Goal: Task Accomplishment & Management: Manage account settings

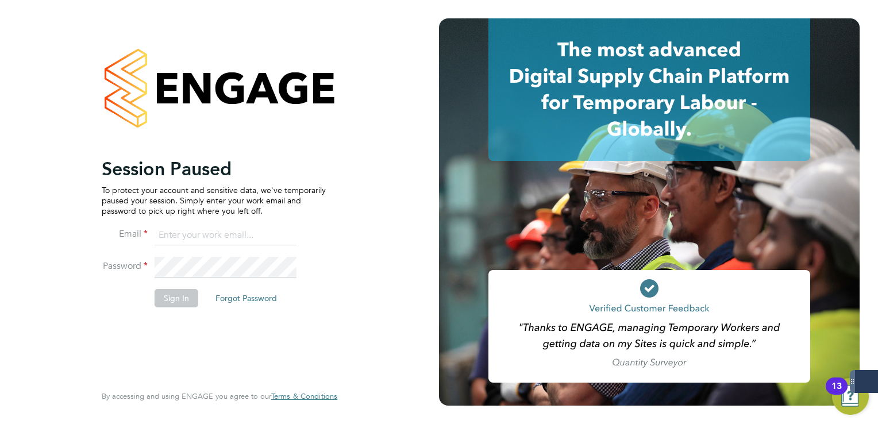
click at [190, 232] on input at bounding box center [226, 235] width 142 height 21
type input "lee.clayton@servicecare.org.uk"
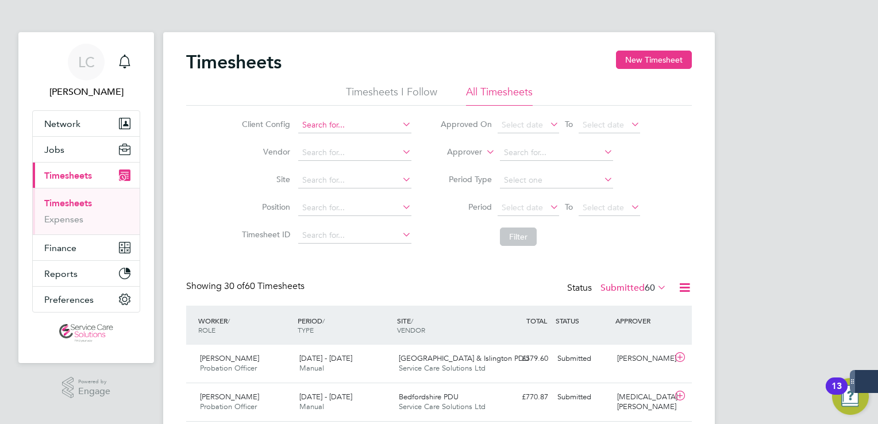
click at [357, 125] on input at bounding box center [354, 125] width 113 height 16
click at [321, 144] on li "Der byshire NHS Trust" at bounding box center [355, 141] width 114 height 16
type input "Derbyshire NHS Trust"
click at [509, 238] on button "Filter" at bounding box center [518, 237] width 37 height 18
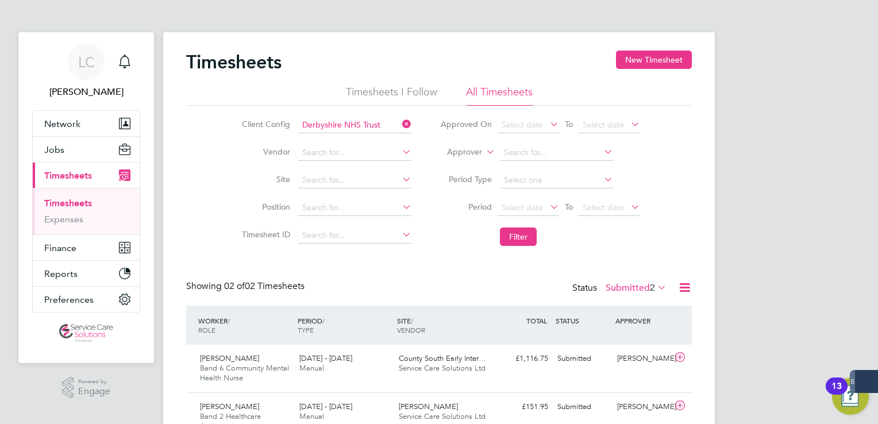
click at [871, 97] on div "LC [PERSON_NAME] Notifications Applications: Network Team Members Businesses Si…" at bounding box center [439, 241] width 878 height 483
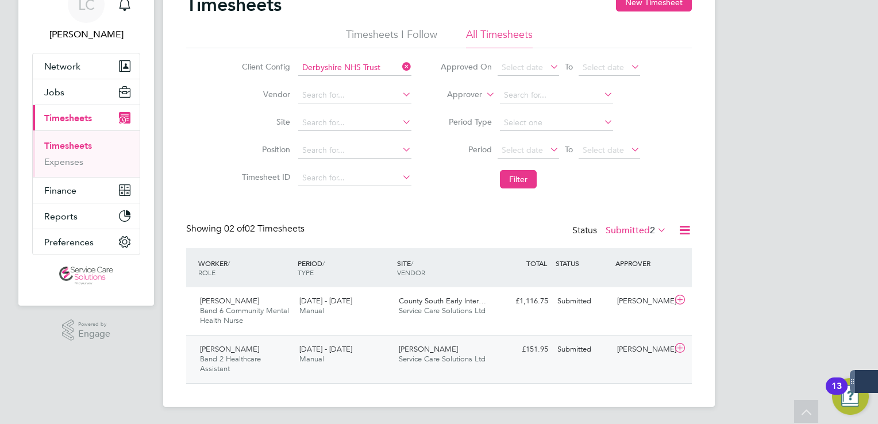
click at [459, 362] on span "Service Care Solutions Ltd" at bounding box center [442, 359] width 87 height 10
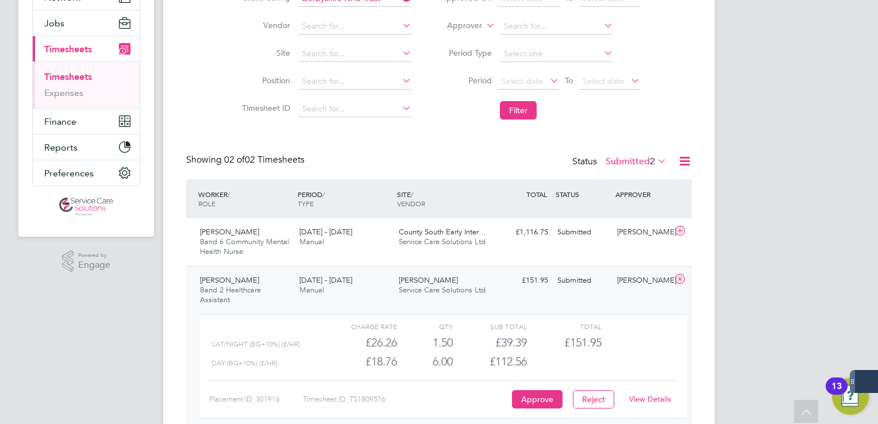
click at [647, 397] on link "View Details" at bounding box center [650, 399] width 42 height 10
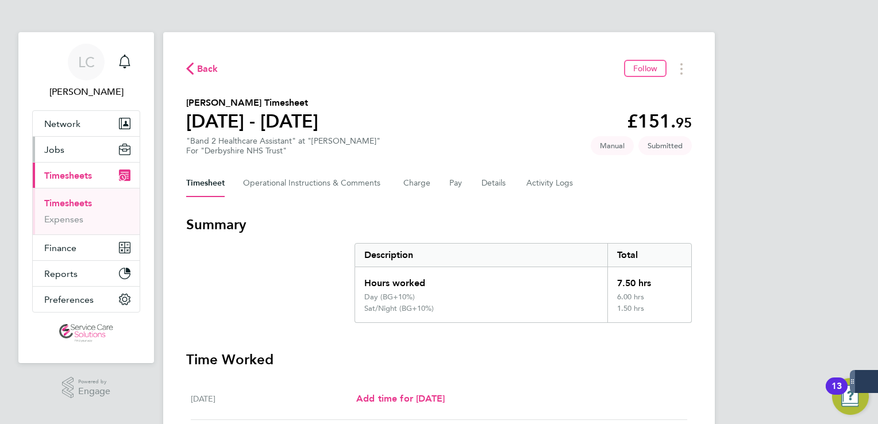
click at [64, 152] on button "Jobs" at bounding box center [86, 149] width 107 height 25
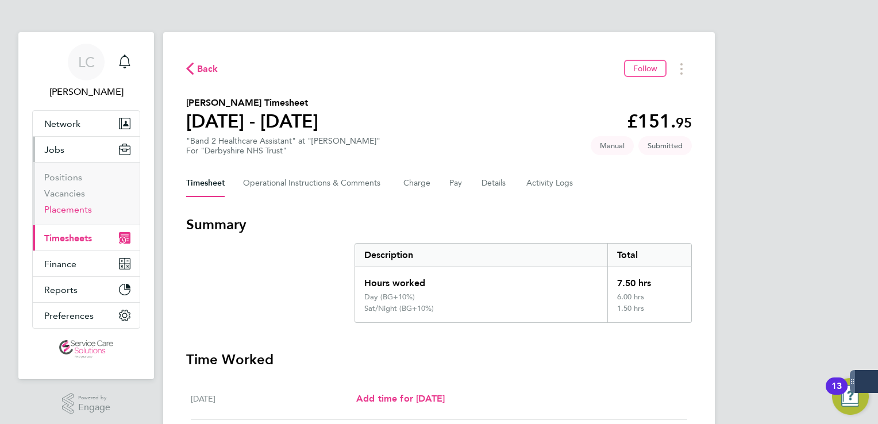
click at [79, 208] on link "Placements" at bounding box center [68, 209] width 48 height 11
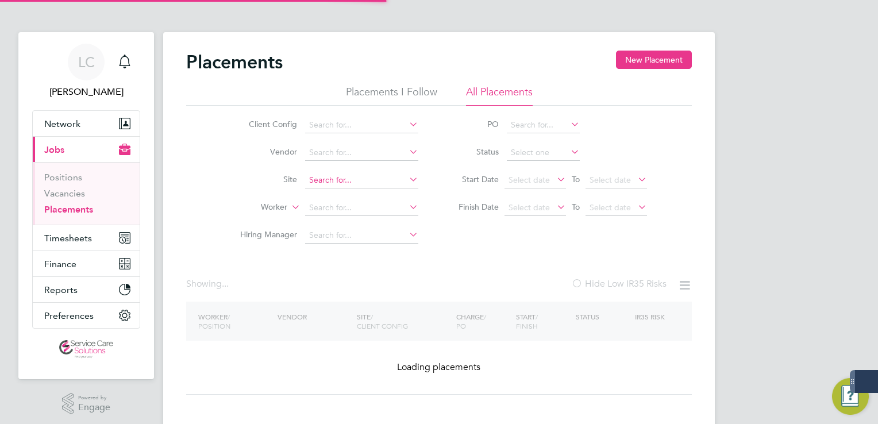
click at [338, 185] on input at bounding box center [361, 180] width 113 height 16
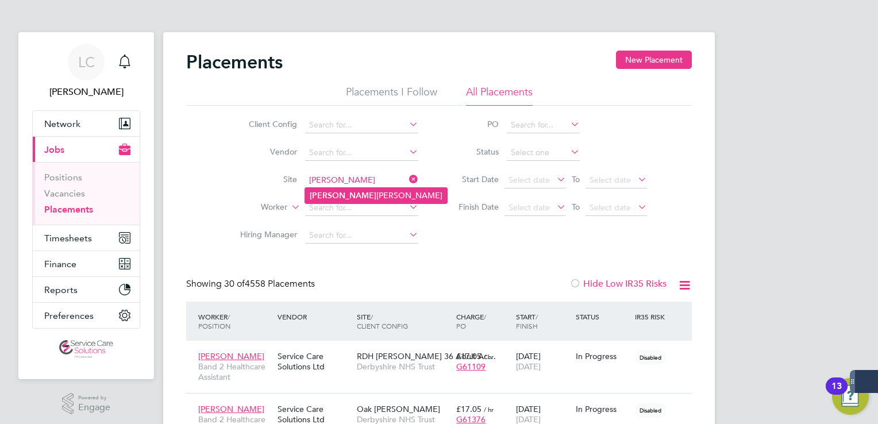
click at [340, 193] on li "Wren Ward" at bounding box center [376, 196] width 142 height 16
type input "[PERSON_NAME]"
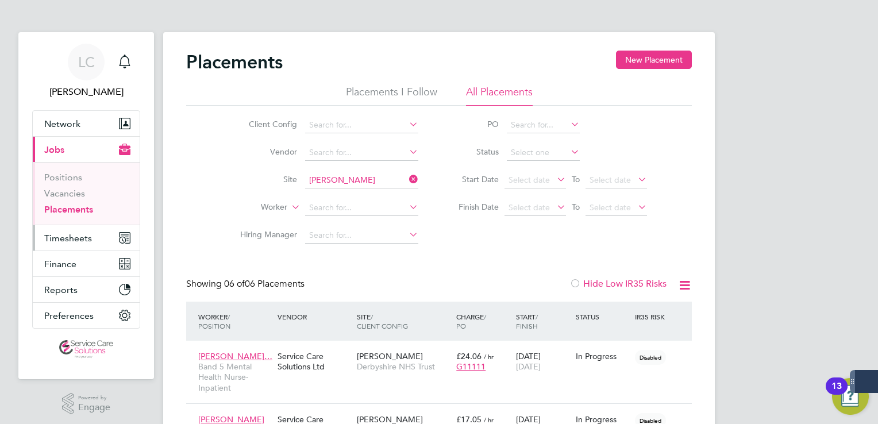
click at [82, 236] on span "Timesheets" at bounding box center [68, 238] width 48 height 11
click at [735, 169] on div "LC Lee Clayton Notifications Applications: Network Team Members Businesses Site…" at bounding box center [439, 365] width 878 height 731
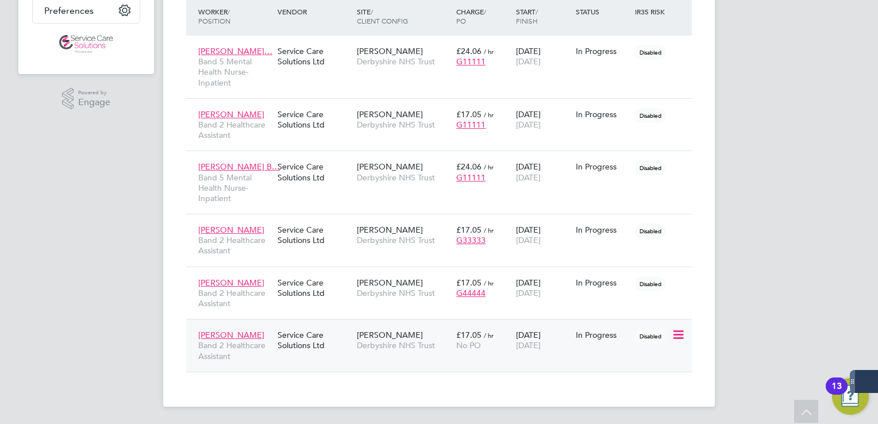
click at [515, 362] on div "Ifeanyi Ezeh Band 2 Healthcare Assistant Service Care Solutions Ltd Wren Ward D…" at bounding box center [439, 345] width 506 height 53
click at [494, 347] on div "No PO" at bounding box center [483, 345] width 54 height 10
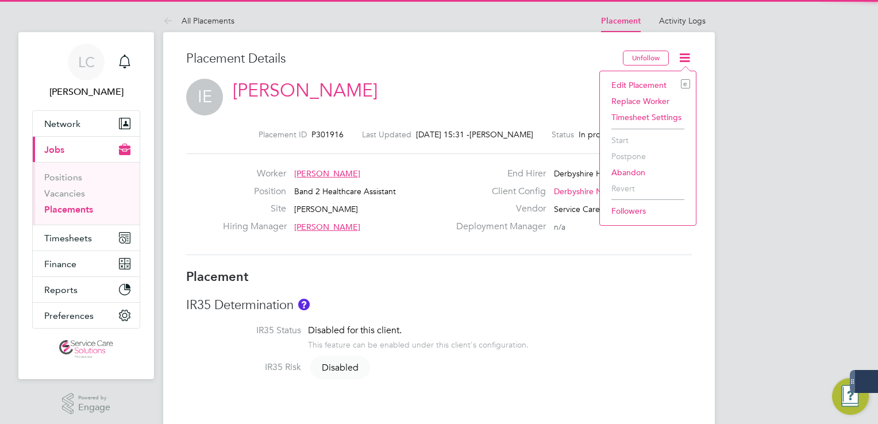
click at [628, 82] on li "Edit Placement e" at bounding box center [648, 85] width 85 height 16
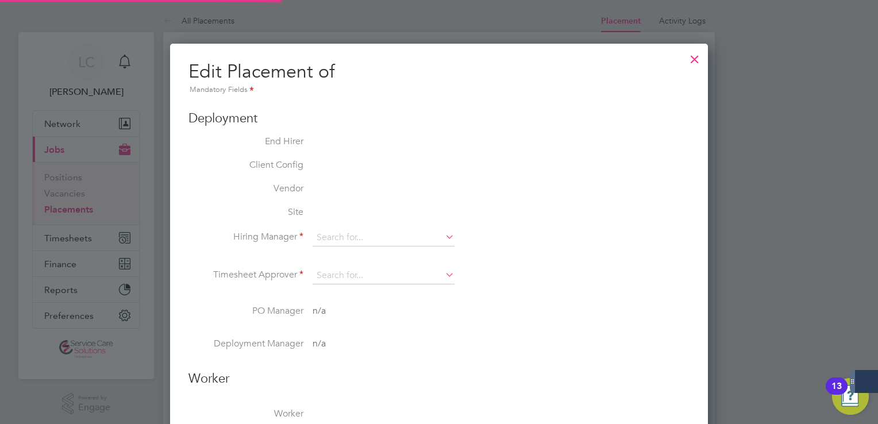
type input "[PERSON_NAME]"
type input "18 Aug 2025"
type input "31 Dec 2025"
type input "08:00"
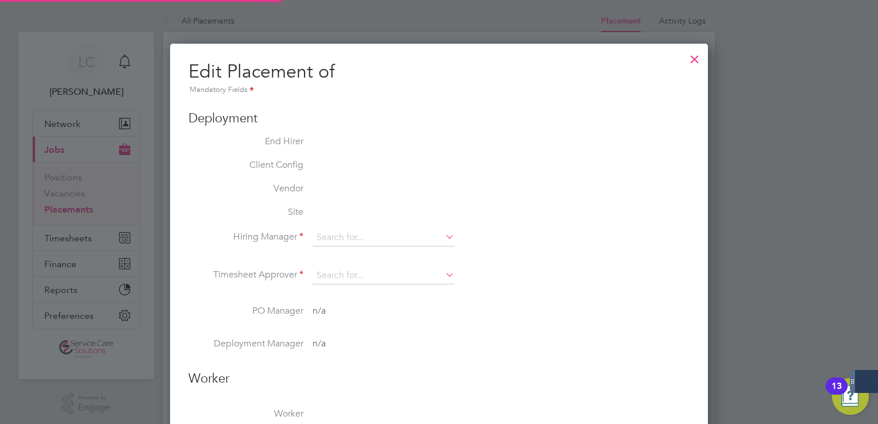
type input "18:00"
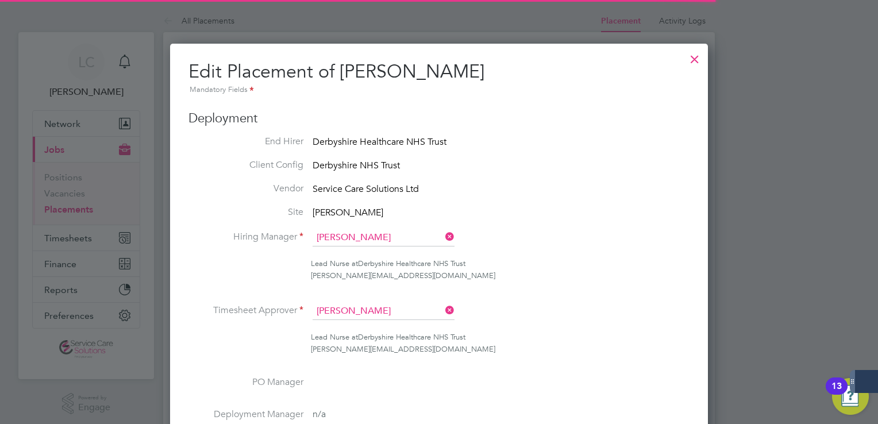
click at [593, 167] on li "Client Config Derbyshire NHS Trust" at bounding box center [439, 166] width 501 height 14
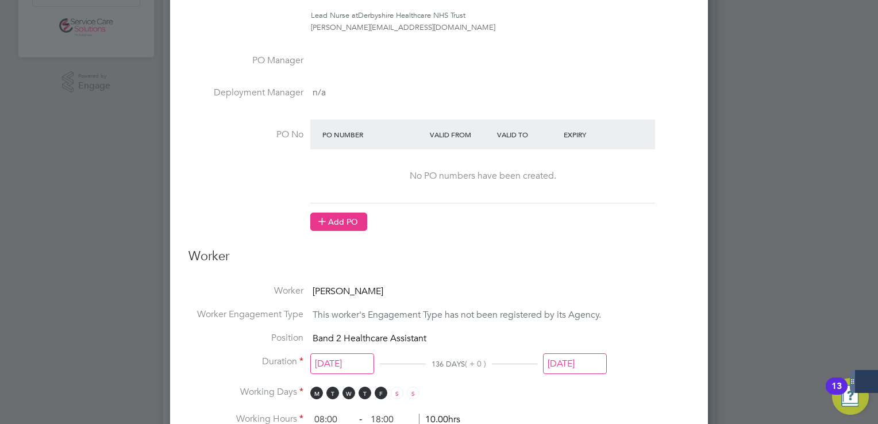
click at [339, 217] on button "Add PO" at bounding box center [338, 222] width 57 height 18
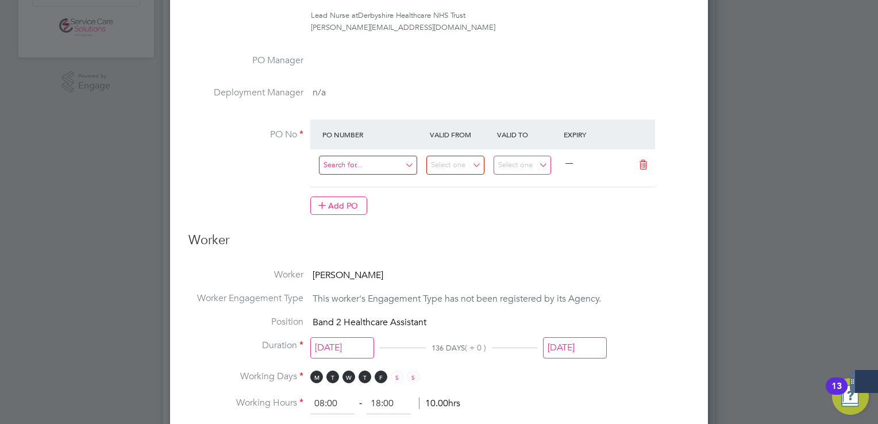
click at [359, 168] on input at bounding box center [368, 165] width 98 height 19
type input "G11111"
click at [354, 178] on li "G11111" at bounding box center [368, 182] width 99 height 16
type input "01 Aug 2025"
click at [678, 235] on h3 "Worker" at bounding box center [439, 245] width 501 height 26
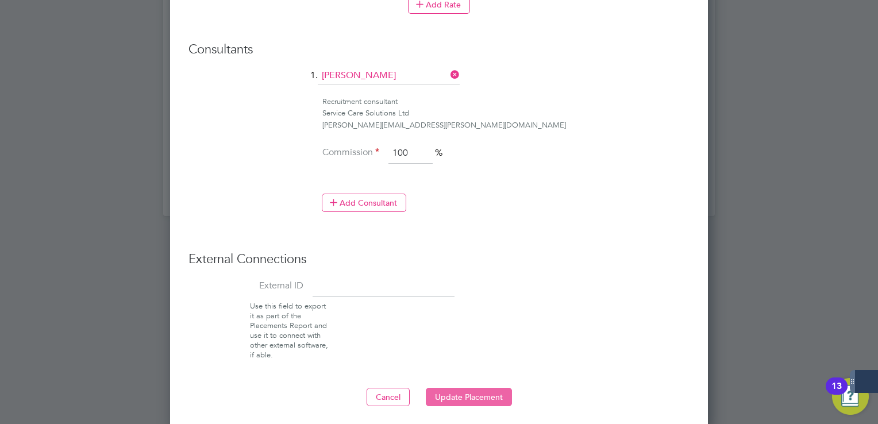
click at [478, 397] on button "Update Placement" at bounding box center [469, 397] width 86 height 18
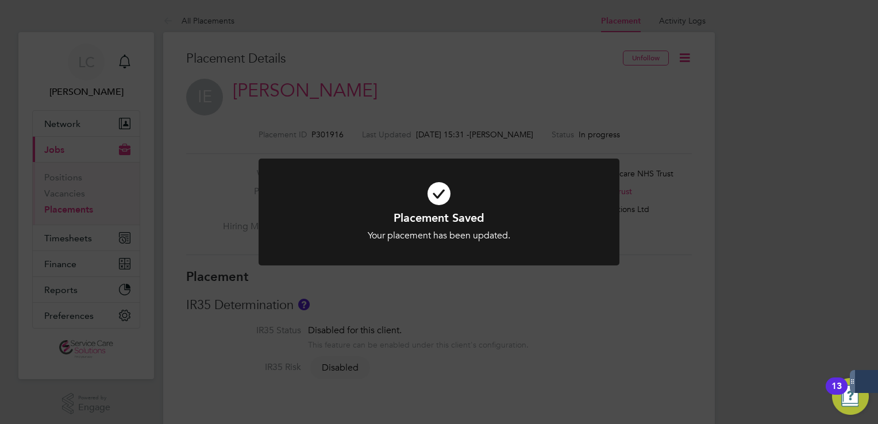
click at [530, 126] on div "Placement Saved Your placement has been updated. Cancel Okay" at bounding box center [439, 212] width 878 height 424
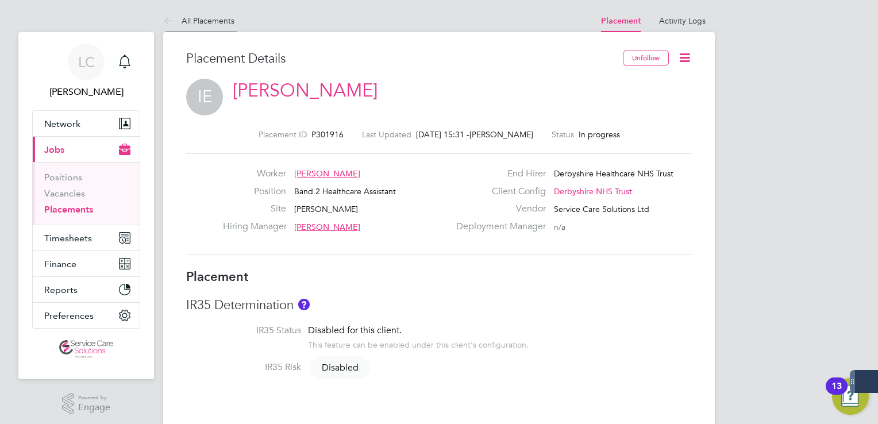
click at [172, 18] on icon at bounding box center [170, 21] width 14 height 14
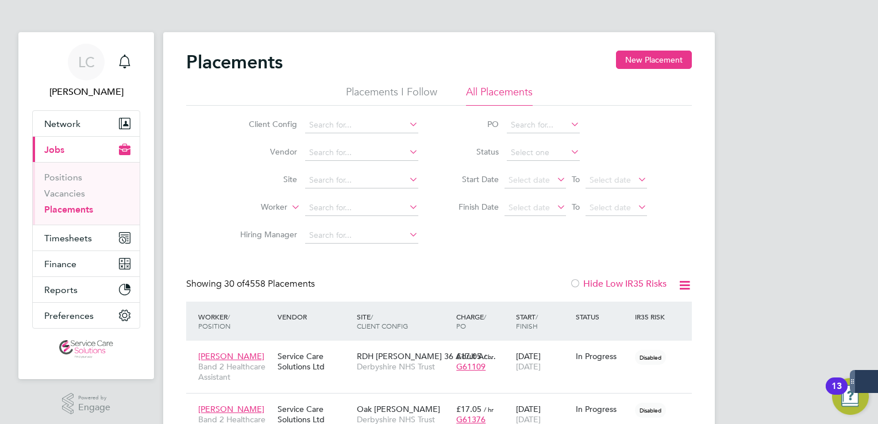
click at [683, 190] on div "Client Config Vendor Site Worker Hiring Manager PO Status Start Date Select dat…" at bounding box center [439, 178] width 506 height 144
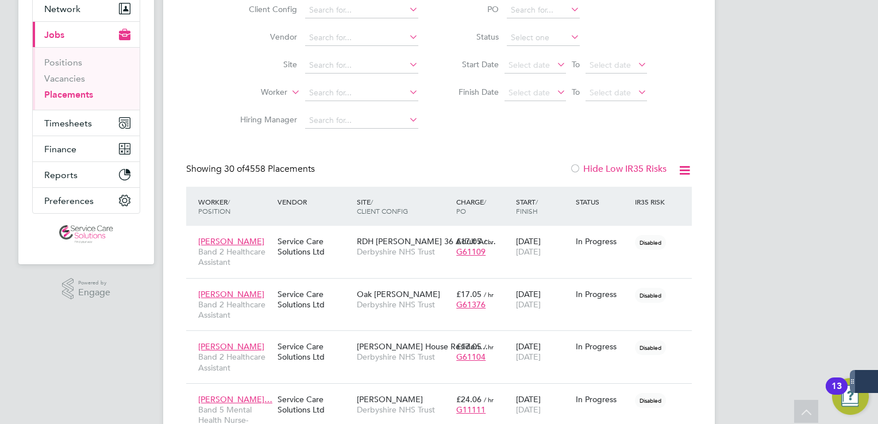
click at [688, 31] on div "Client Config Vendor Site Worker Hiring Manager PO Status Start Date Select dat…" at bounding box center [439, 63] width 506 height 144
